Goal: Information Seeking & Learning: Check status

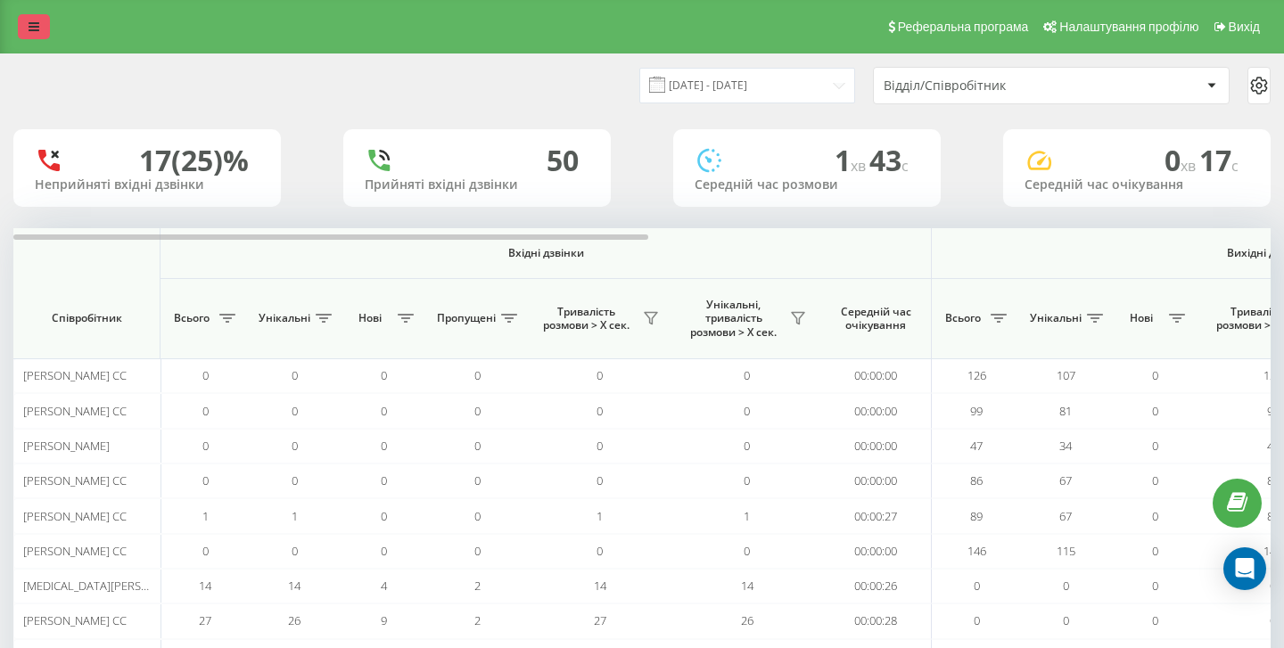
click at [33, 30] on icon at bounding box center [34, 27] width 11 height 12
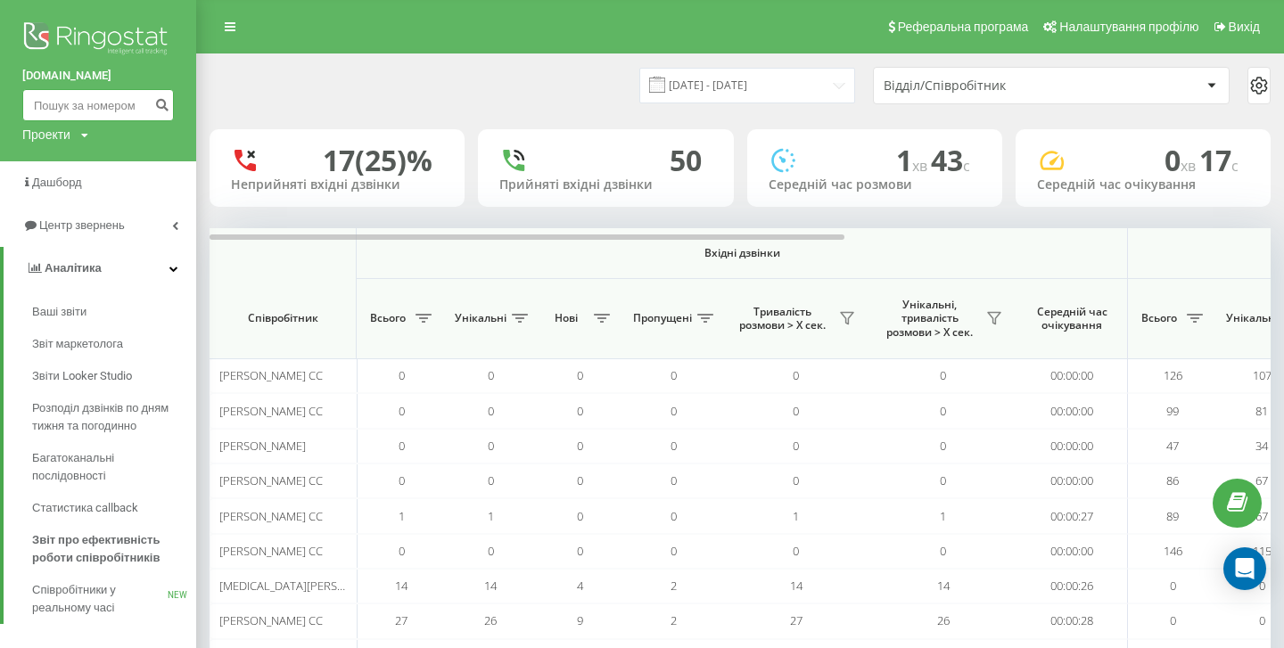
click at [115, 107] on input at bounding box center [98, 105] width 152 height 32
paste input "380994822582"
type input "380994822582"
click at [161, 101] on icon "submit" at bounding box center [161, 102] width 15 height 11
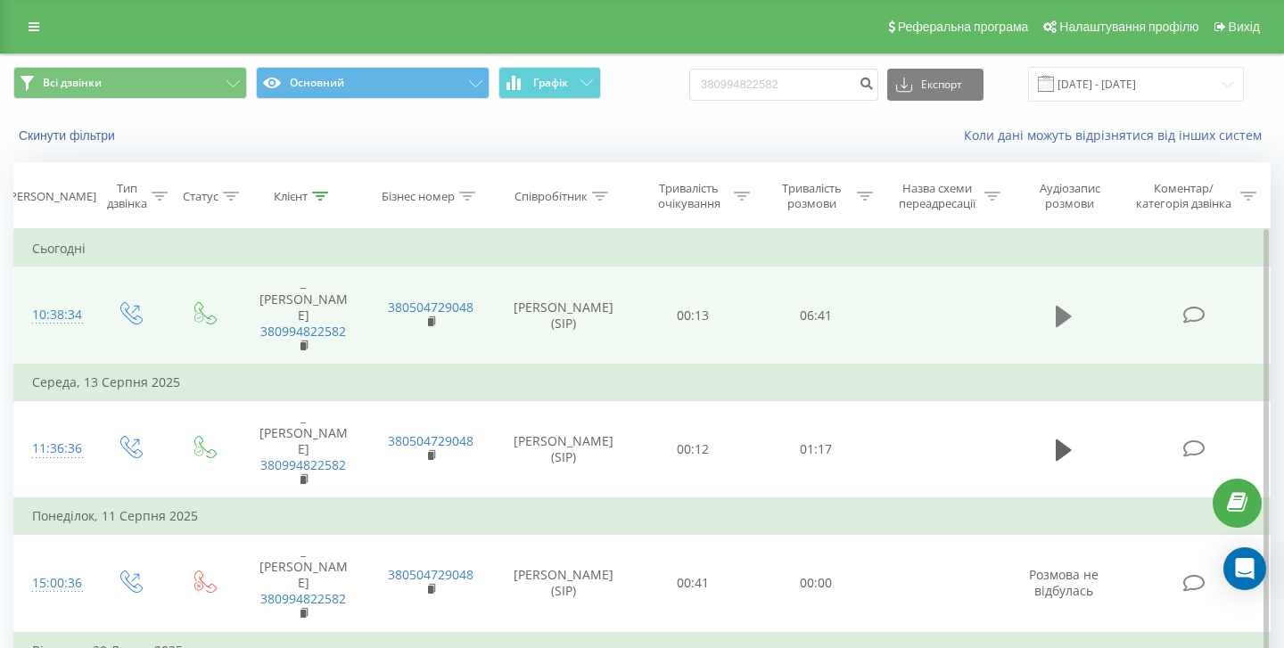
click at [1065, 310] on icon at bounding box center [1064, 316] width 16 height 25
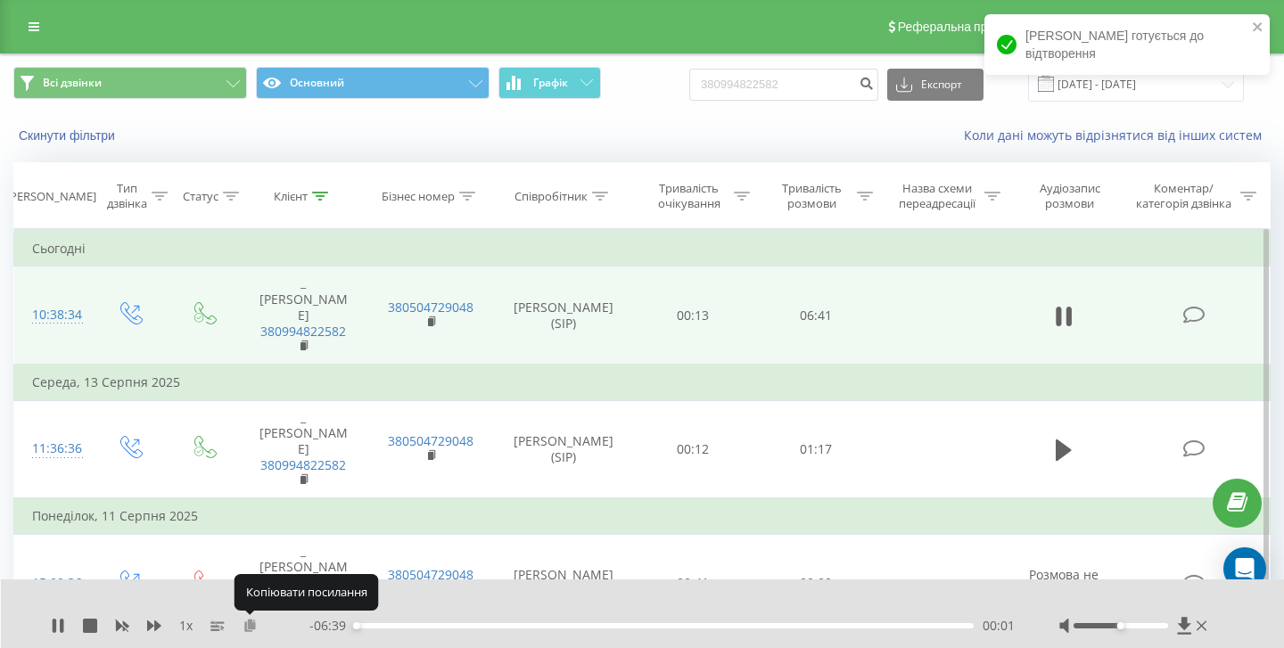
click at [251, 625] on icon at bounding box center [250, 625] width 15 height 12
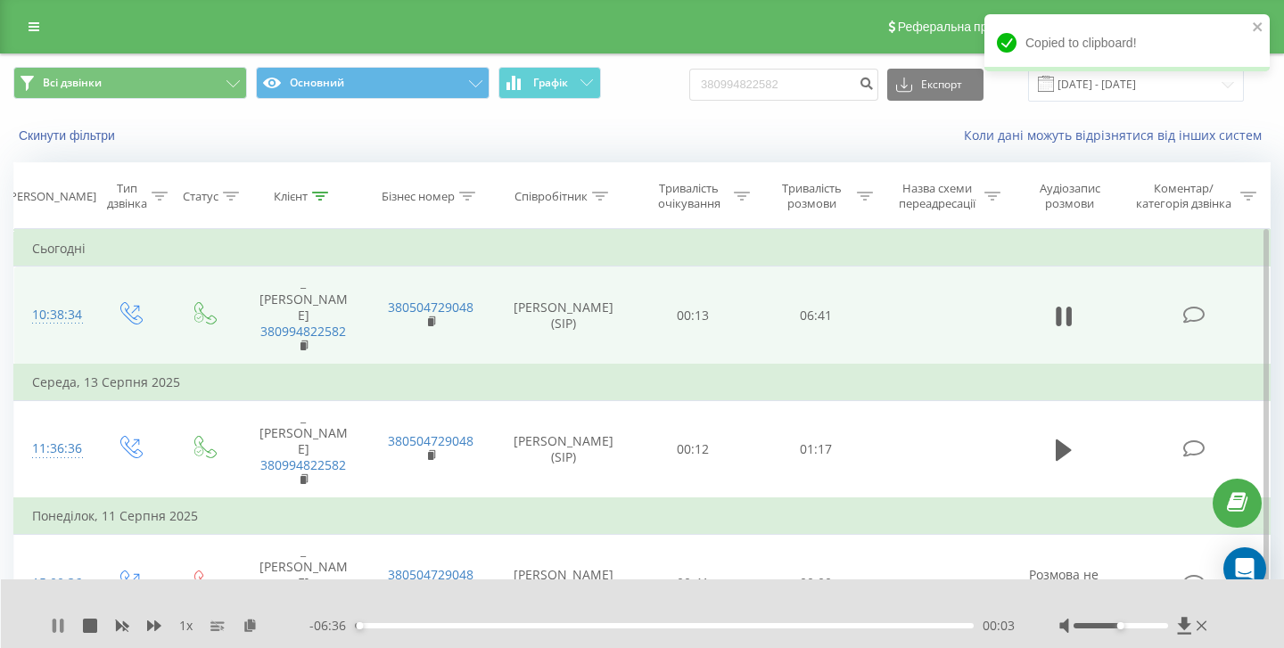
click at [58, 628] on icon at bounding box center [58, 626] width 14 height 14
